Goal: Check status: Check status

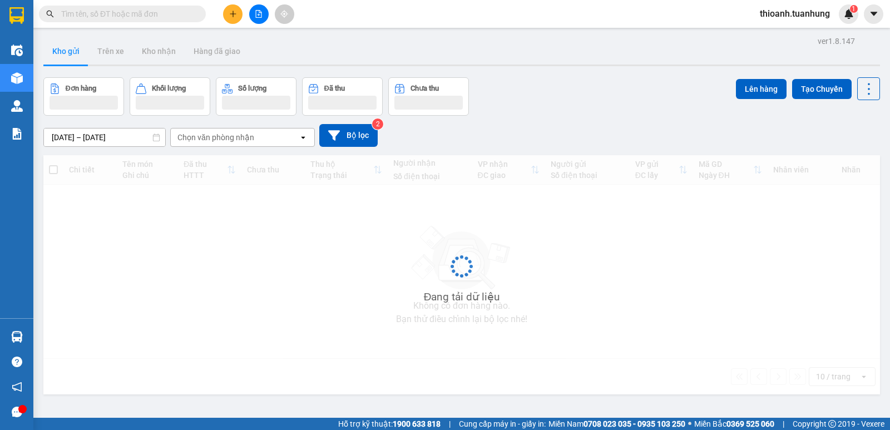
click at [103, 11] on input "text" at bounding box center [126, 14] width 131 height 12
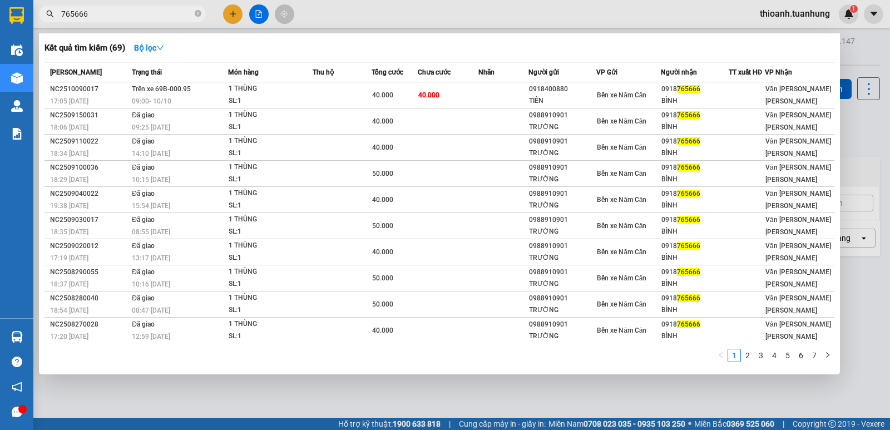
type input "765666"
click at [192, 13] on span "765666" at bounding box center [122, 14] width 167 height 17
click at [198, 14] on icon "close-circle" at bounding box center [198, 13] width 7 height 7
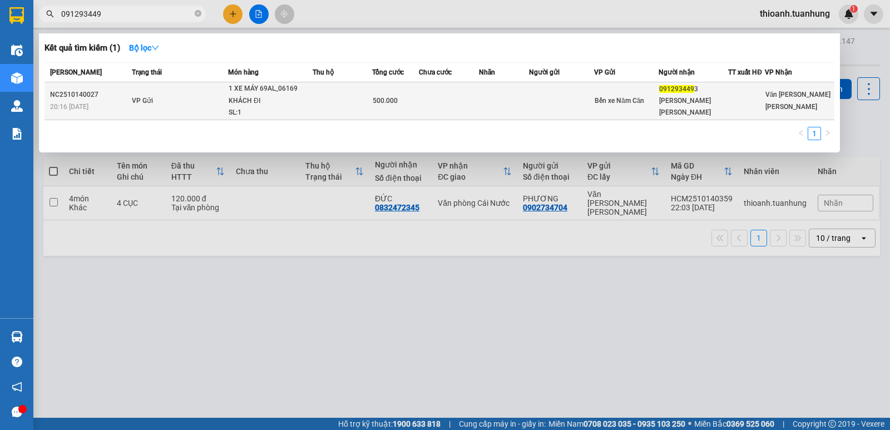
type input "091293449"
click at [552, 82] on td at bounding box center [561, 101] width 65 height 38
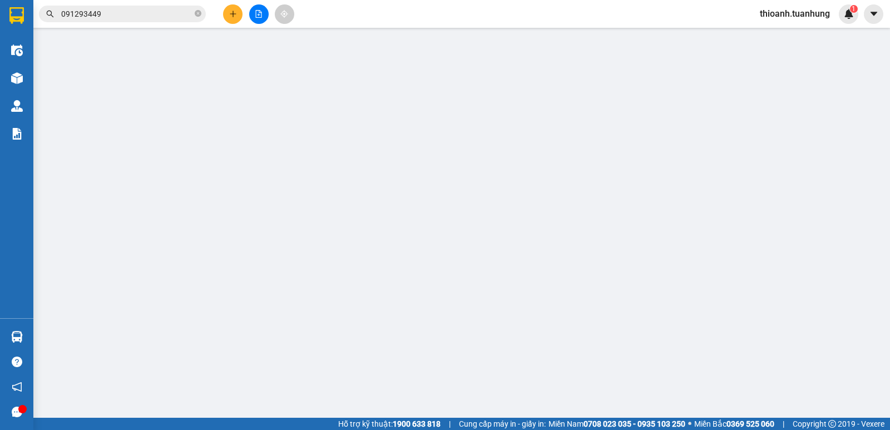
type input "0912934493"
type input "[PERSON_NAME] [PERSON_NAME]"
type input "500.000"
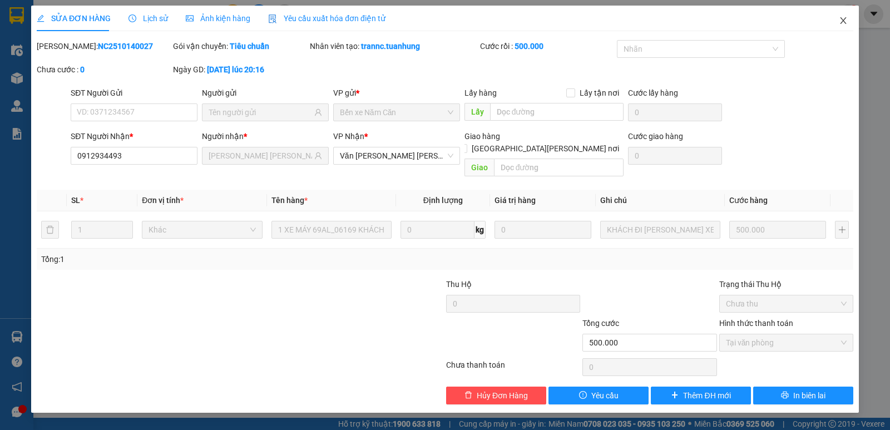
click at [842, 16] on span "Close" at bounding box center [843, 21] width 31 height 31
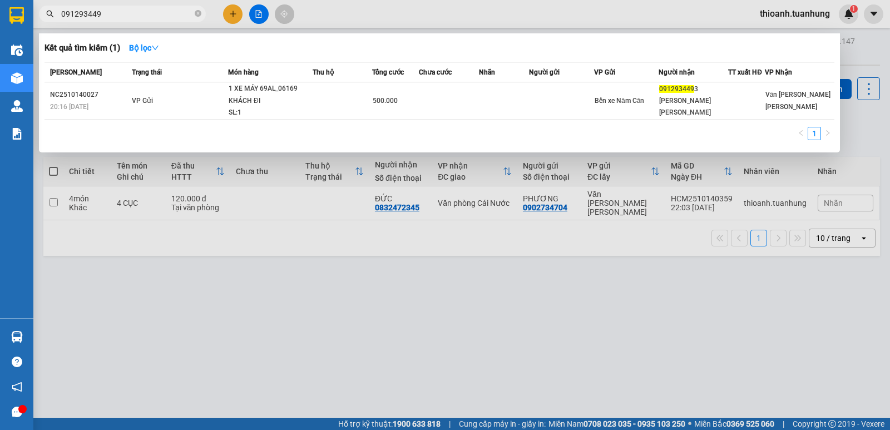
click at [144, 11] on input "091293449" at bounding box center [126, 14] width 131 height 12
type input "0"
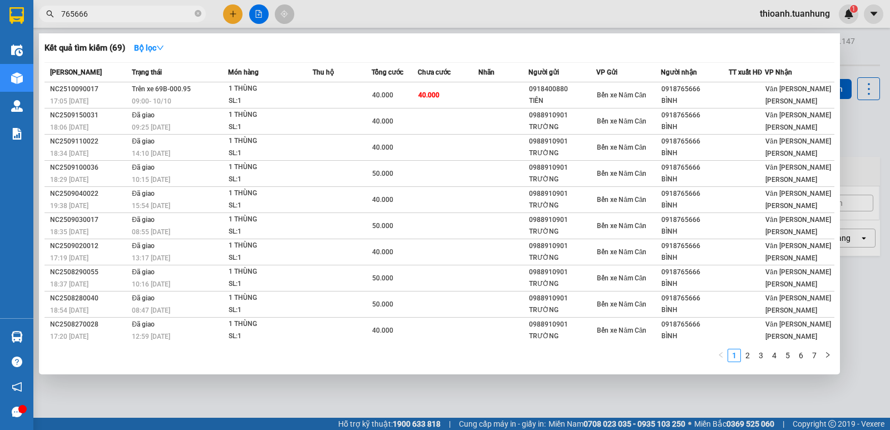
type input "765666"
click at [374, 13] on div at bounding box center [445, 215] width 890 height 430
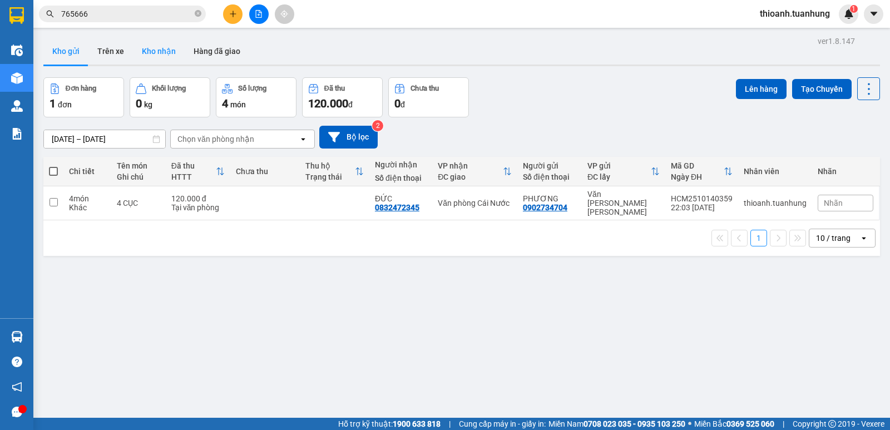
click at [155, 52] on button "Kho nhận" at bounding box center [159, 51] width 52 height 27
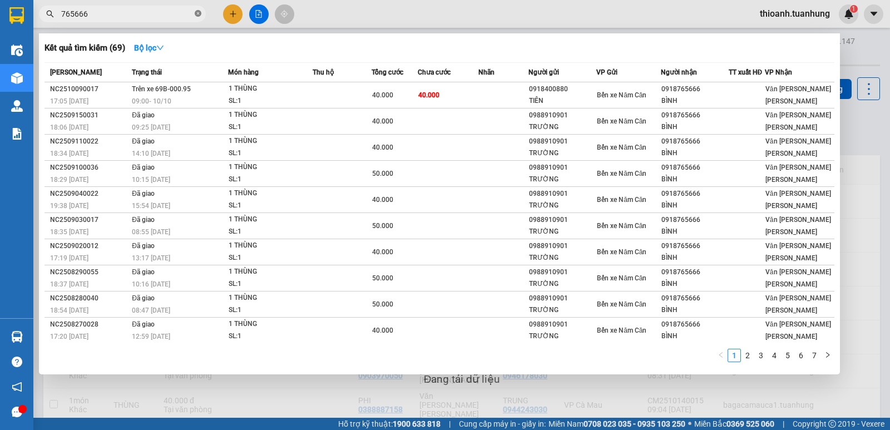
click at [199, 13] on icon "close-circle" at bounding box center [198, 13] width 7 height 7
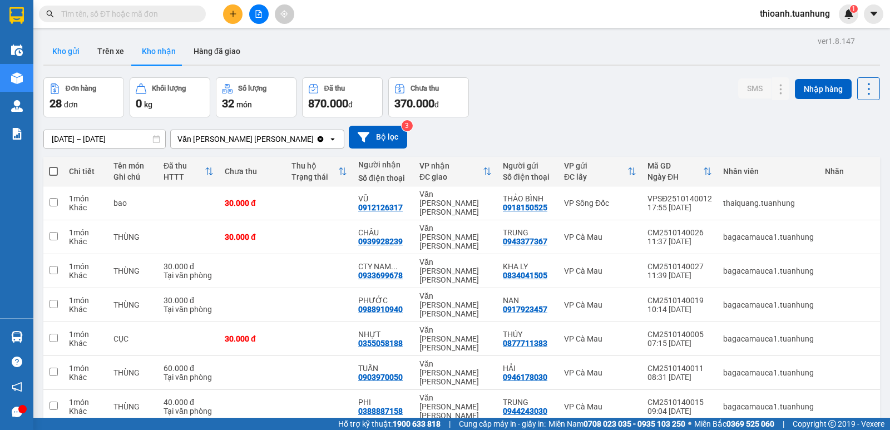
click at [74, 47] on button "Kho gửi" at bounding box center [65, 51] width 45 height 27
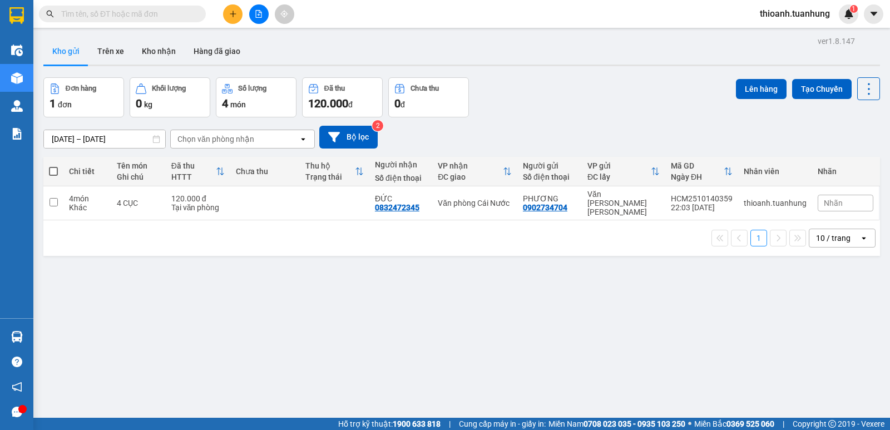
click at [95, 13] on input "text" at bounding box center [126, 14] width 131 height 12
